Goal: Information Seeking & Learning: Compare options

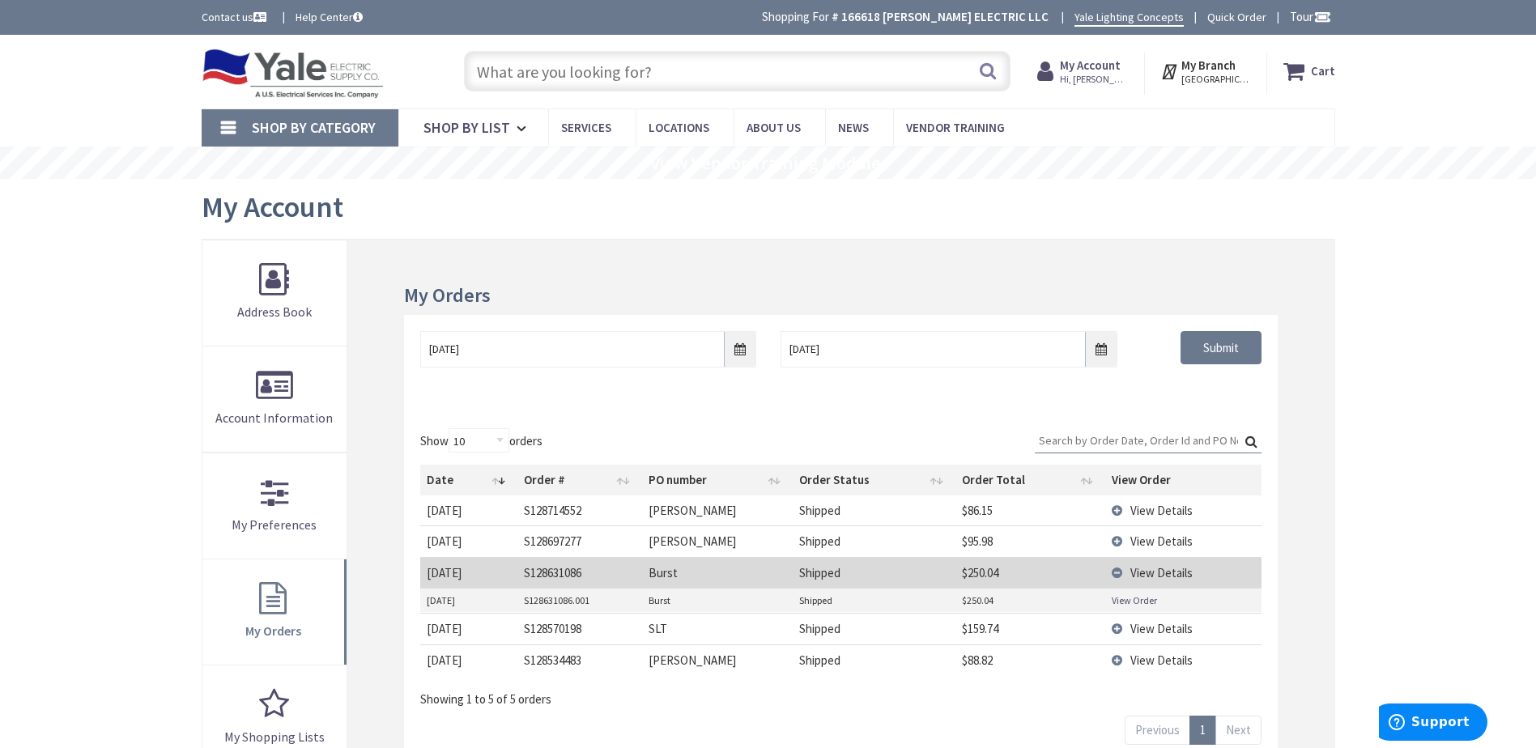
click at [670, 70] on input "text" at bounding box center [737, 71] width 547 height 40
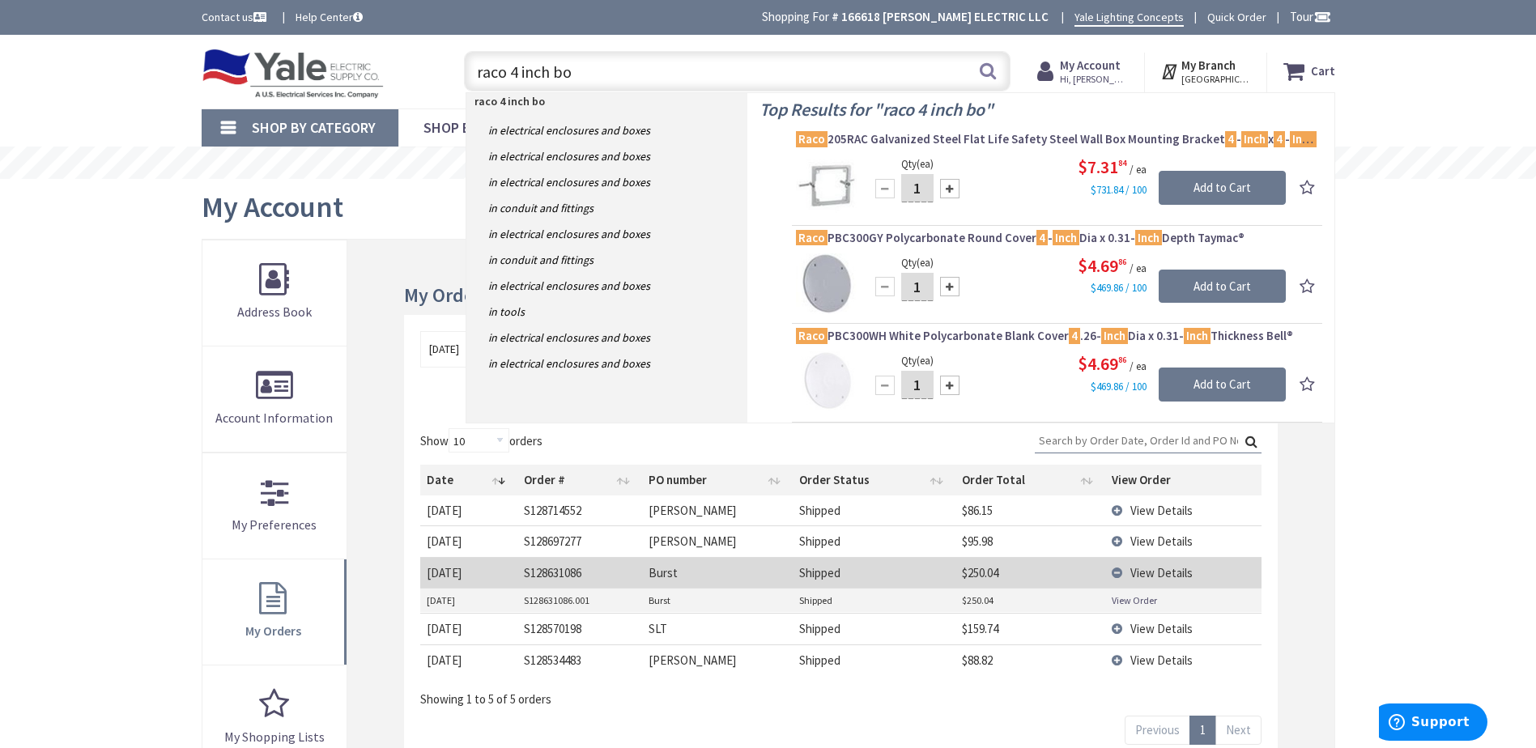
type input "raco 4 inch box"
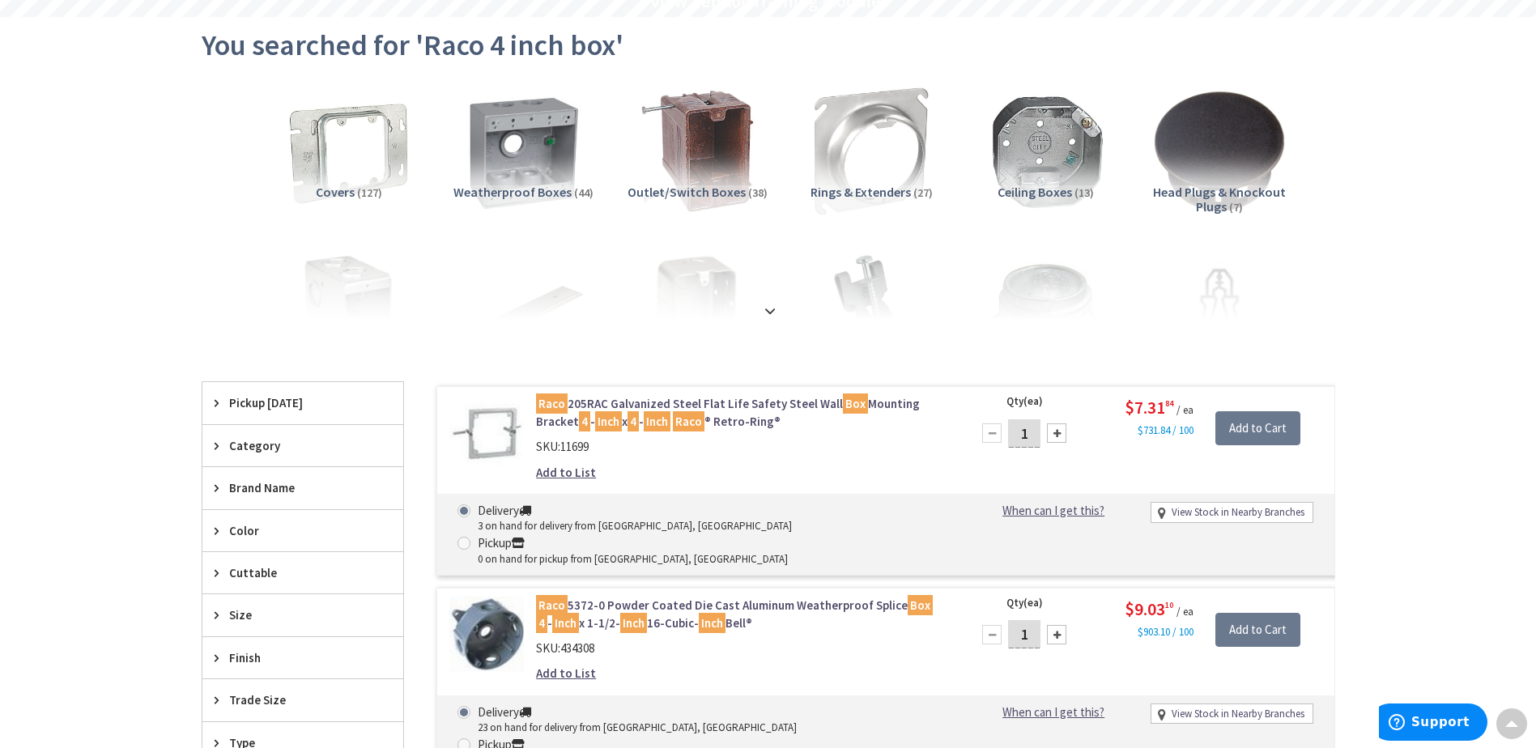
scroll to position [243, 0]
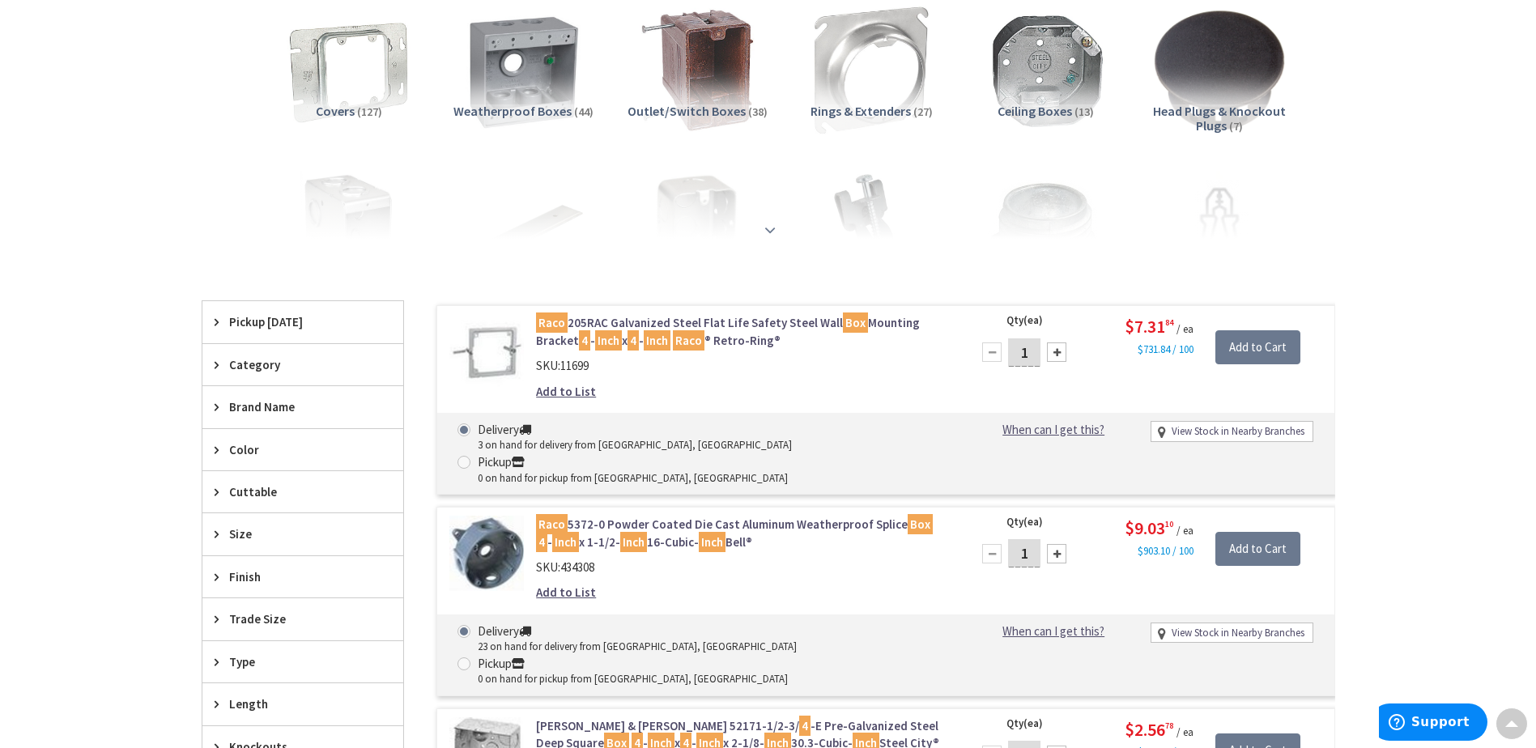
click at [768, 223] on strong at bounding box center [769, 230] width 19 height 18
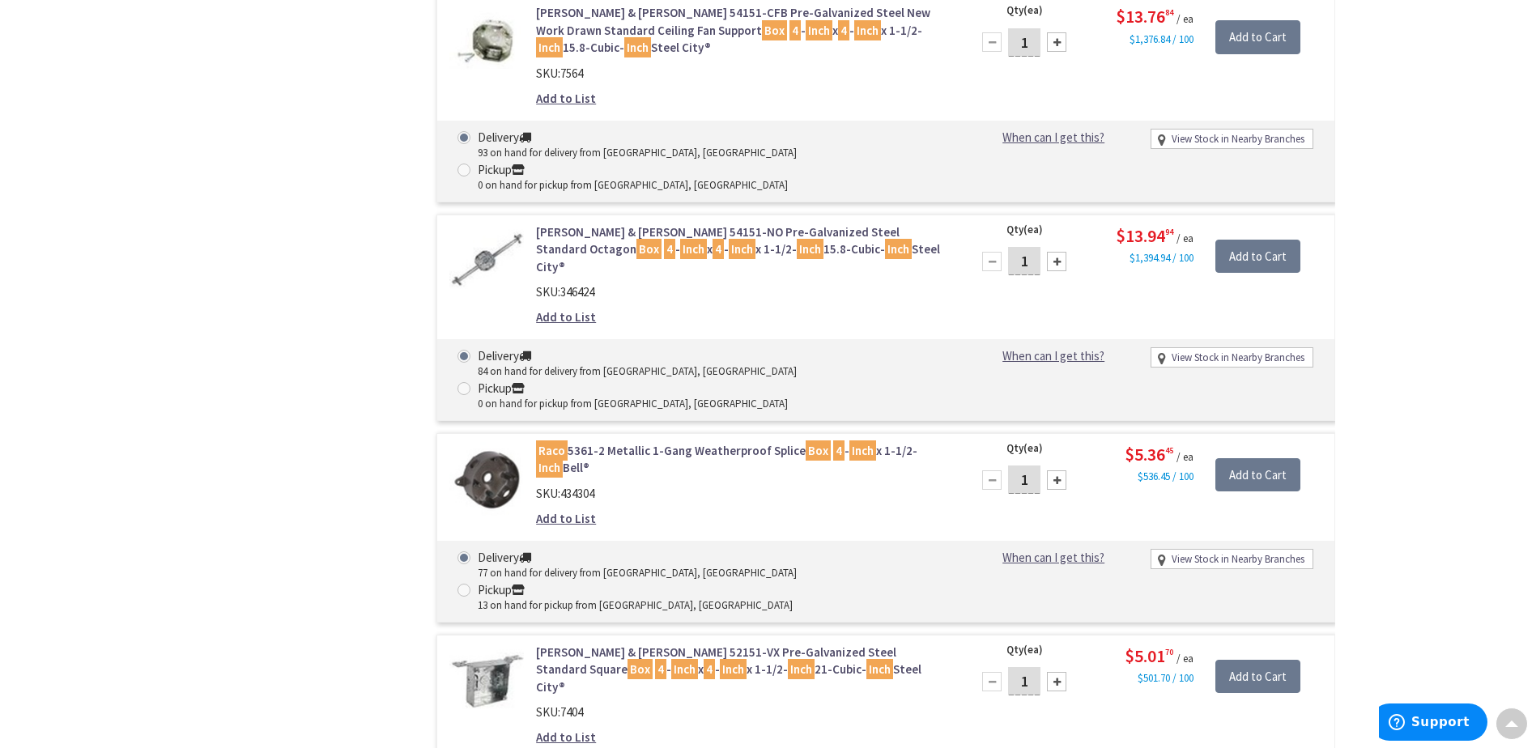
scroll to position [3077, 0]
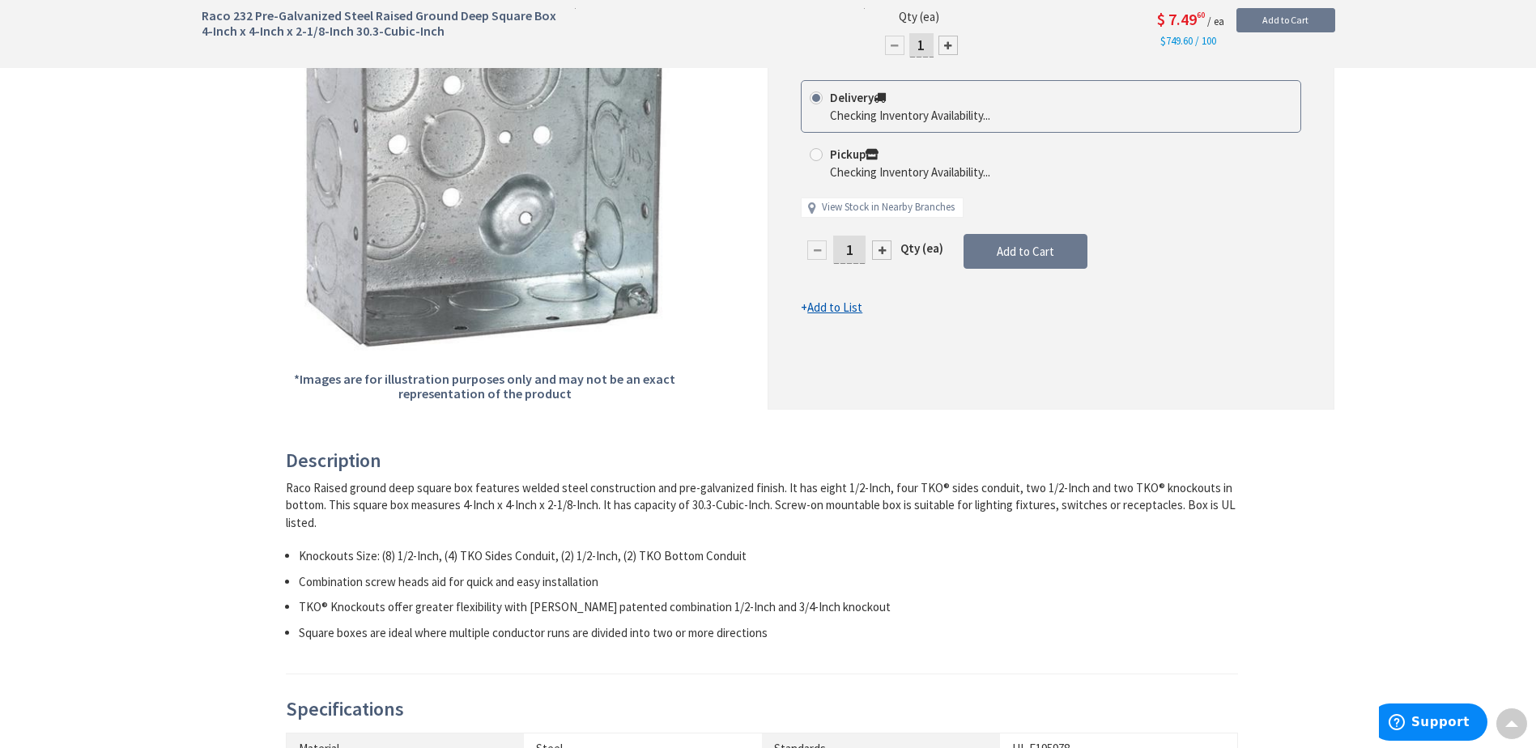
scroll to position [324, 0]
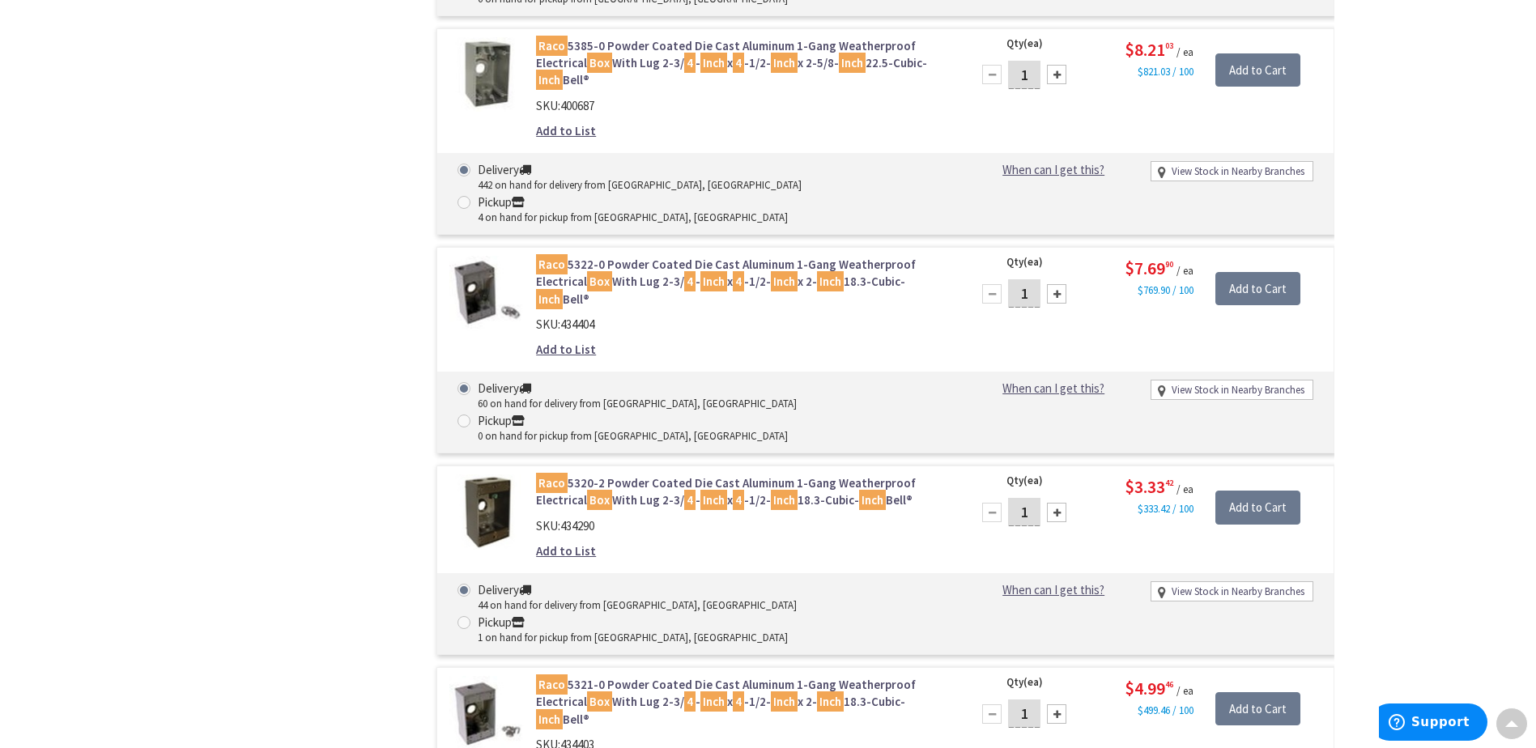
scroll to position [6801, 0]
